Goal: Check status

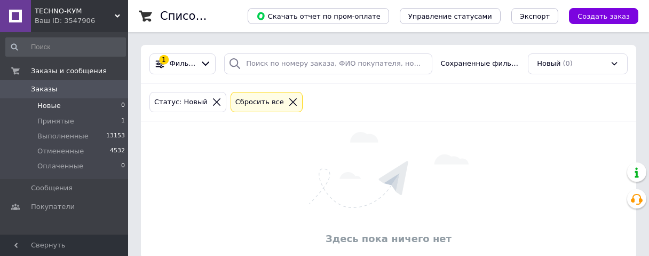
click at [563, 111] on div "Статус: Новый Сбросить все" at bounding box center [388, 102] width 482 height 25
drag, startPoint x: 598, startPoint y: 107, endPoint x: 637, endPoint y: 104, distance: 39.6
click at [598, 107] on div "Статус: Новый Сбросить все" at bounding box center [388, 102] width 482 height 25
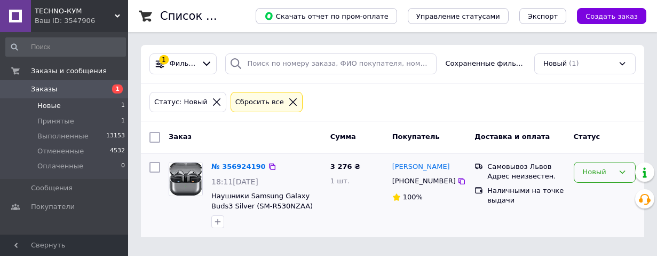
click at [609, 177] on div "Новый" at bounding box center [598, 171] width 31 height 11
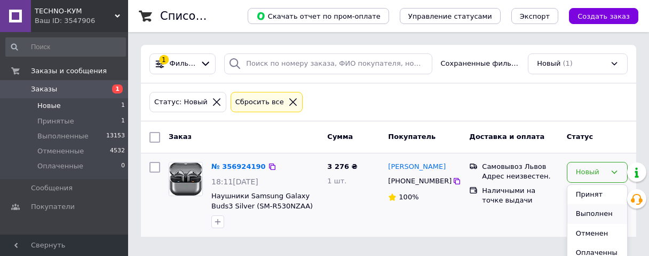
click at [602, 205] on li "Выполнен" at bounding box center [597, 214] width 60 height 20
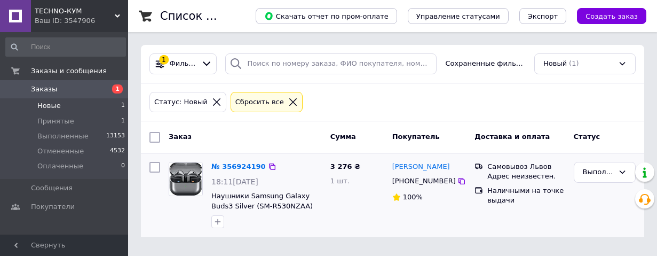
click at [473, 97] on div "Статус: Новый Сбросить все" at bounding box center [392, 102] width 490 height 25
click at [586, 109] on div "Статус: Новый Сбросить все" at bounding box center [392, 102] width 490 height 25
